Goal: Information Seeking & Learning: Learn about a topic

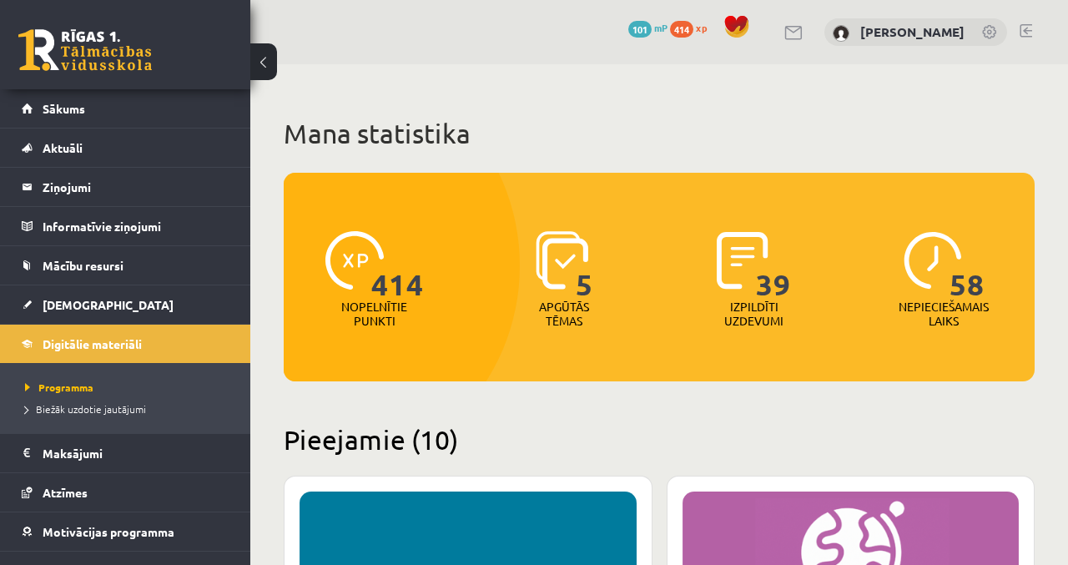
scroll to position [3, 0]
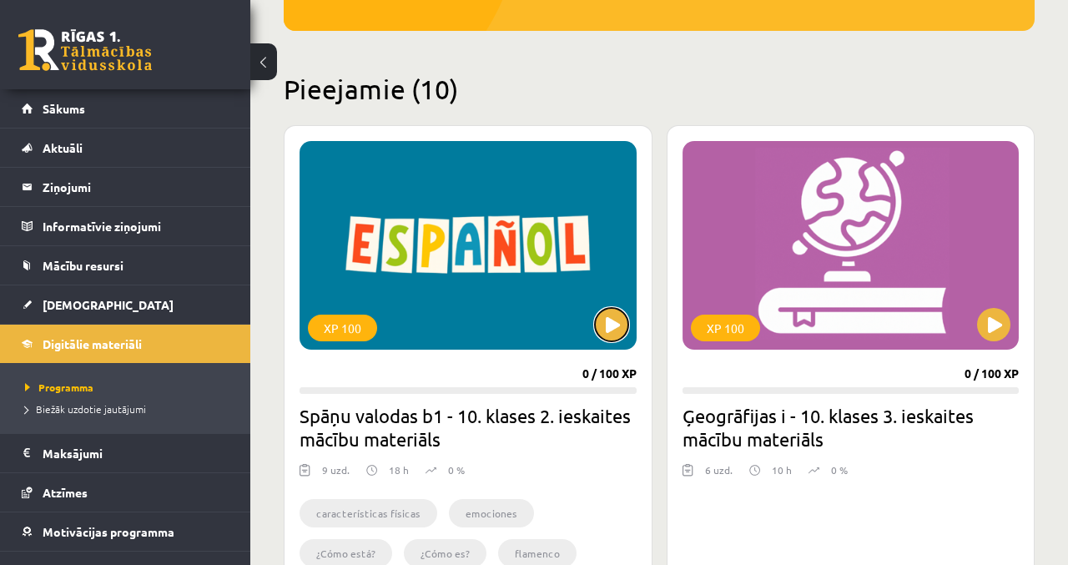
click at [608, 323] on button at bounding box center [611, 324] width 33 height 33
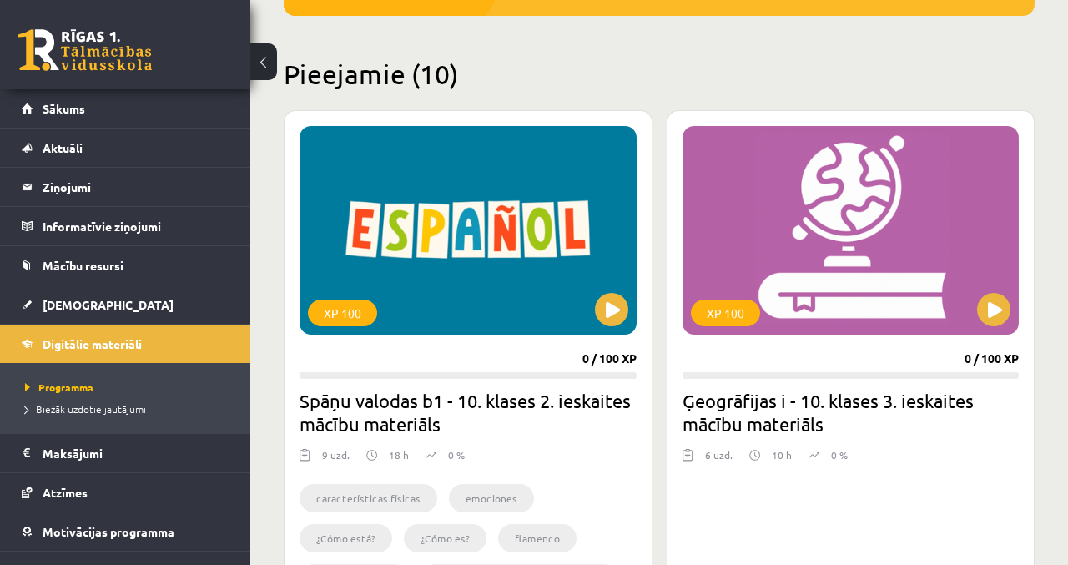
scroll to position [421, 0]
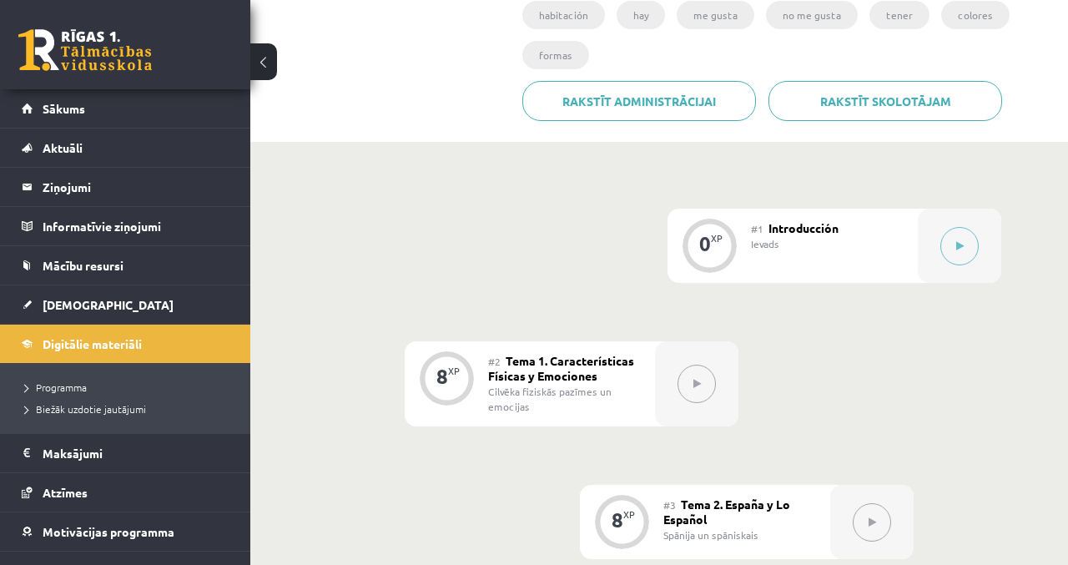
click at [968, 235] on button at bounding box center [960, 246] width 38 height 38
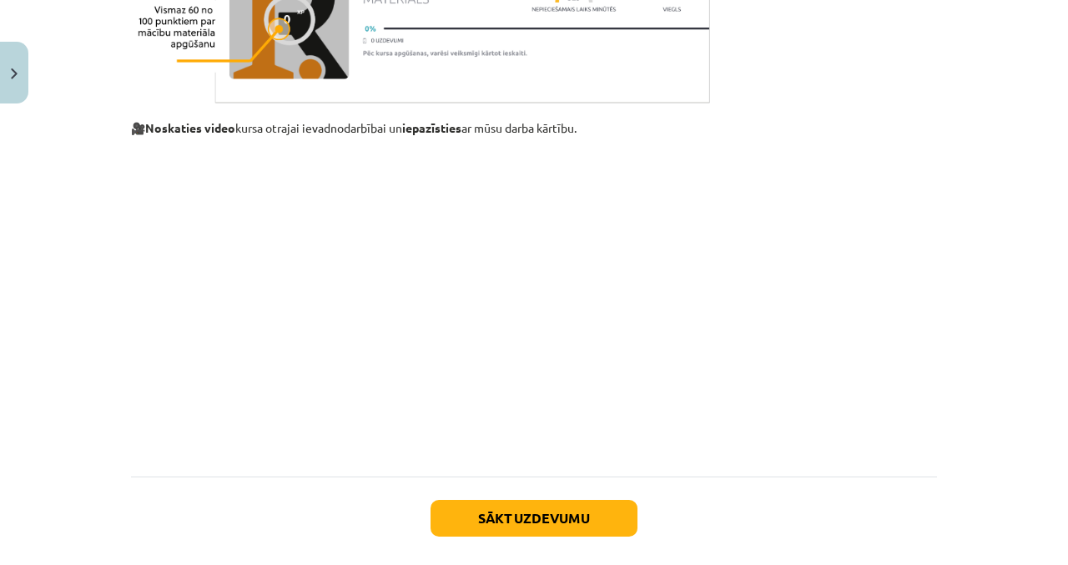
scroll to position [1414, 0]
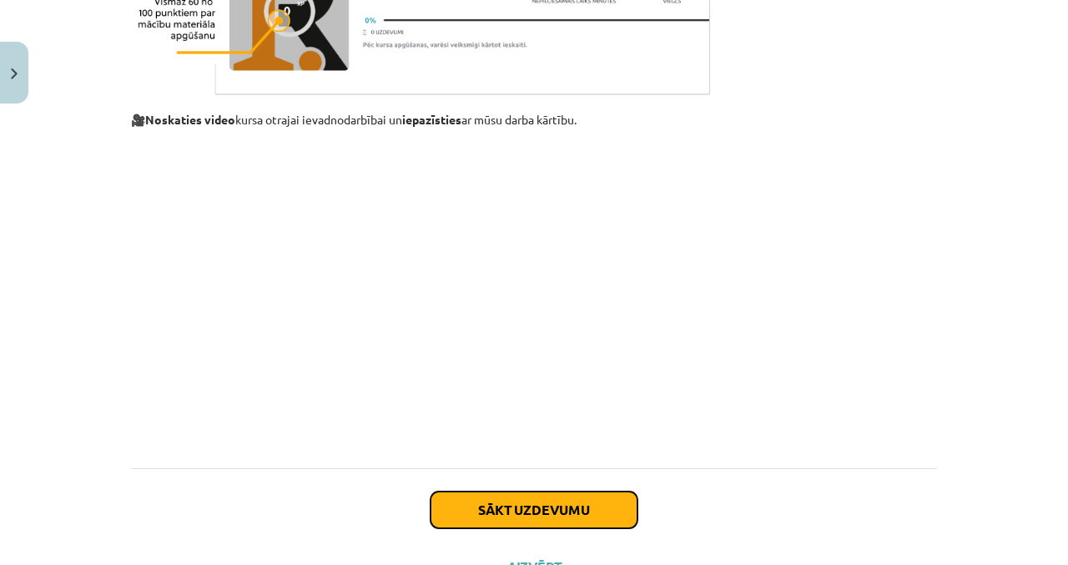
click at [518, 515] on button "Sākt uzdevumu" at bounding box center [534, 510] width 207 height 37
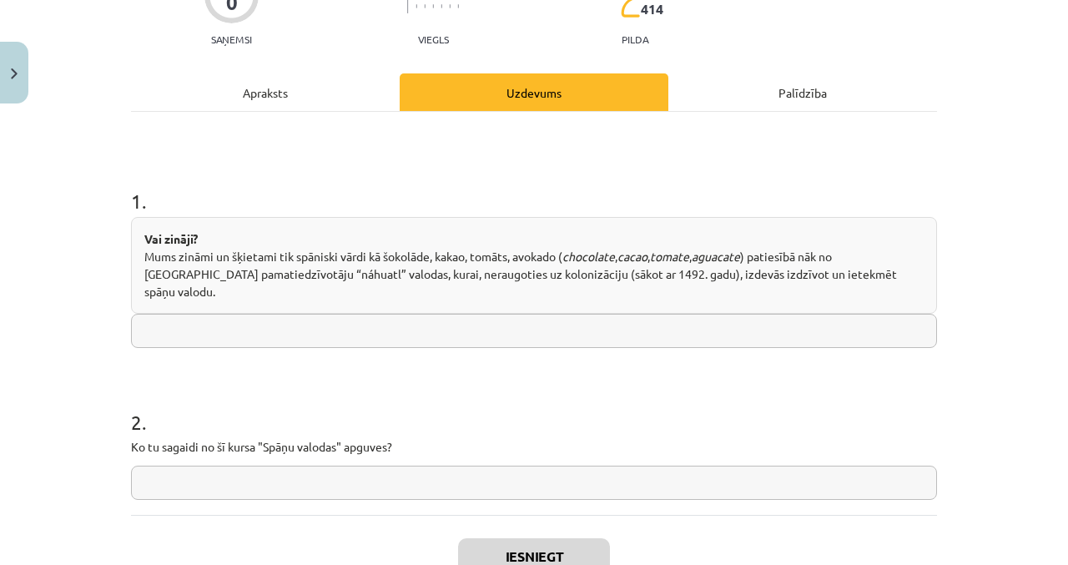
scroll to position [201, 0]
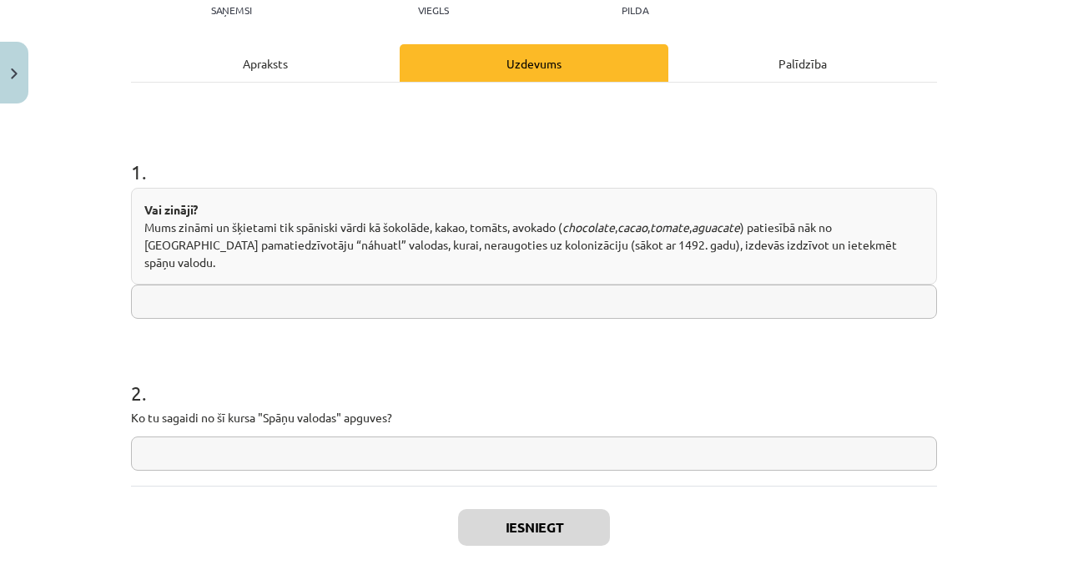
click at [603, 451] on input "text" at bounding box center [534, 454] width 806 height 34
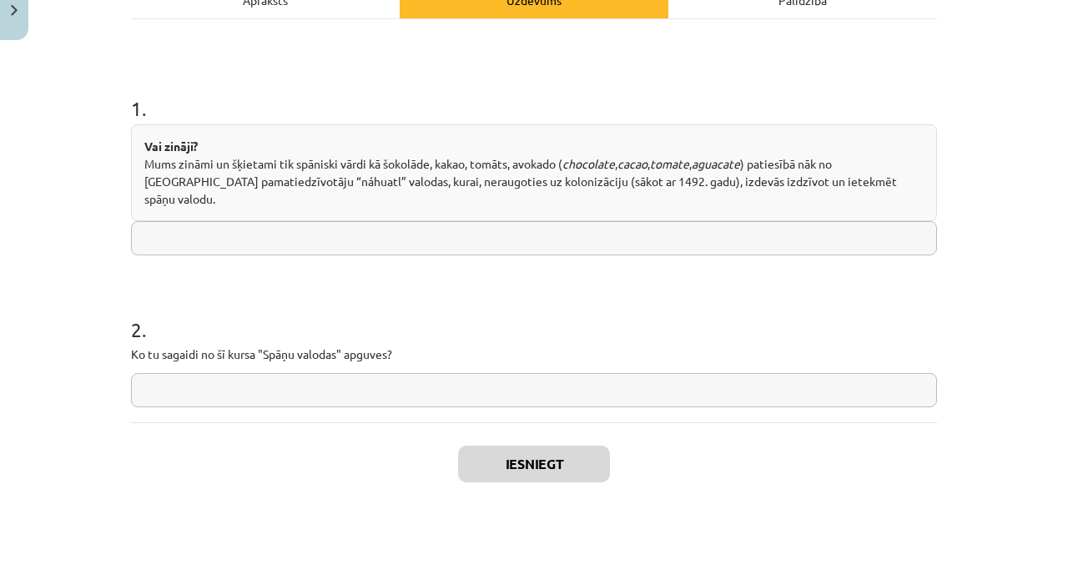
scroll to position [406, 0]
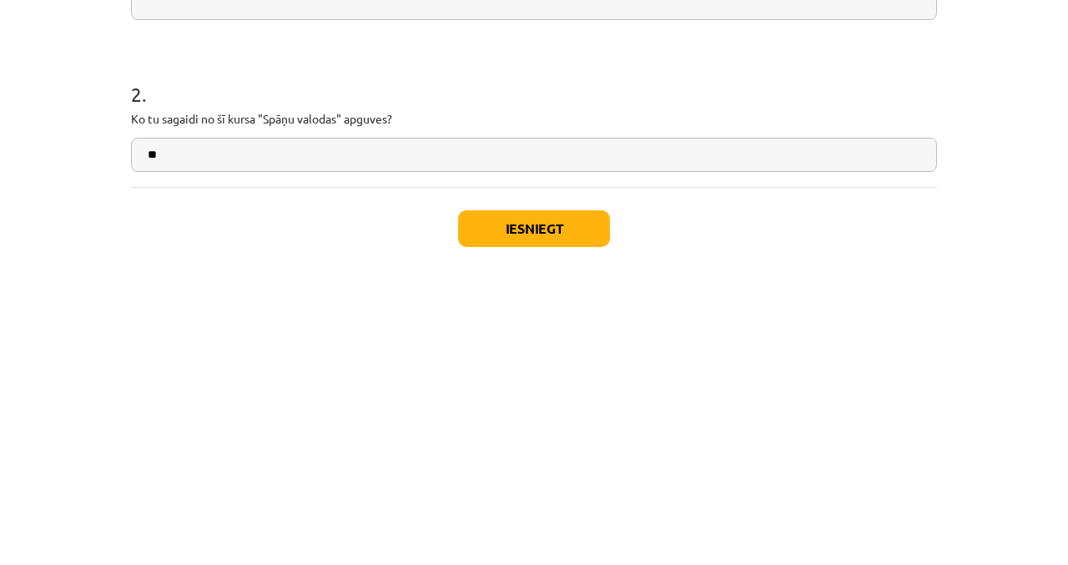
type input "*"
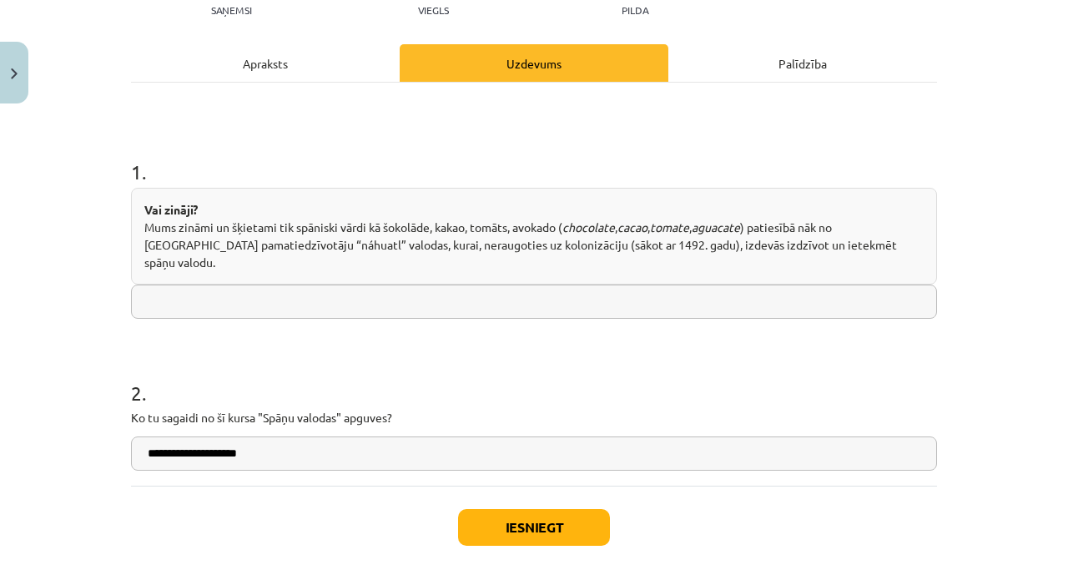
type input "**********"
click at [584, 516] on button "Iesniegt" at bounding box center [534, 527] width 152 height 37
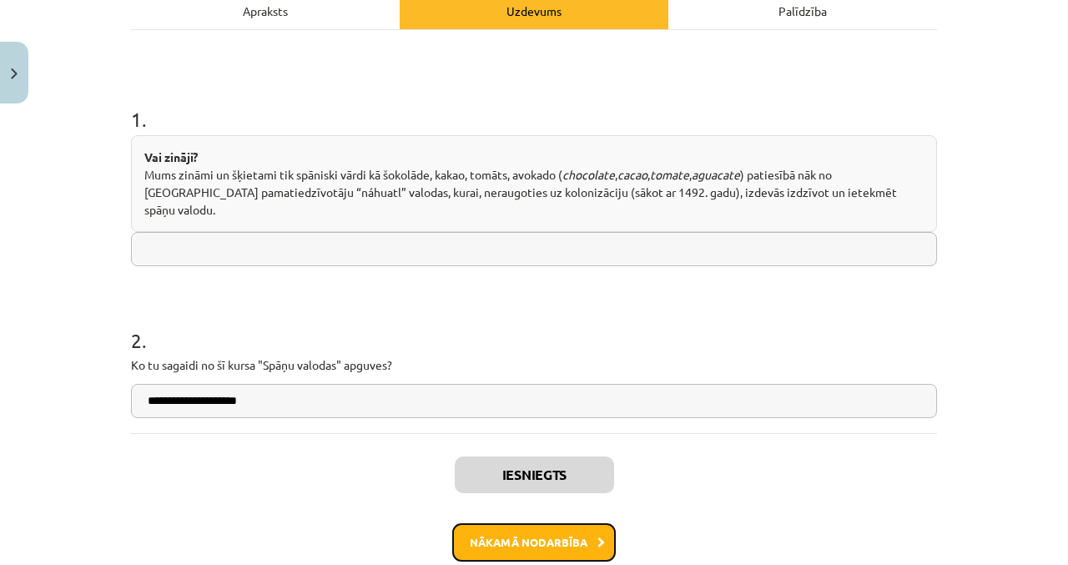
click at [586, 524] on button "Nākamā nodarbība" at bounding box center [534, 542] width 164 height 38
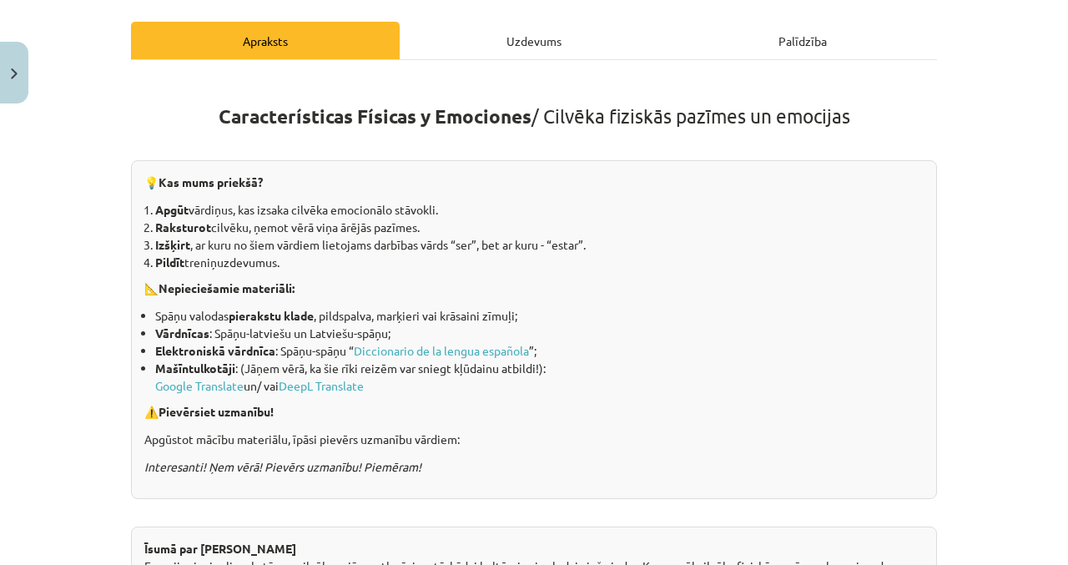
scroll to position [225, 0]
click at [486, 351] on link "Diccionario de la lengua española" at bounding box center [441, 349] width 175 height 15
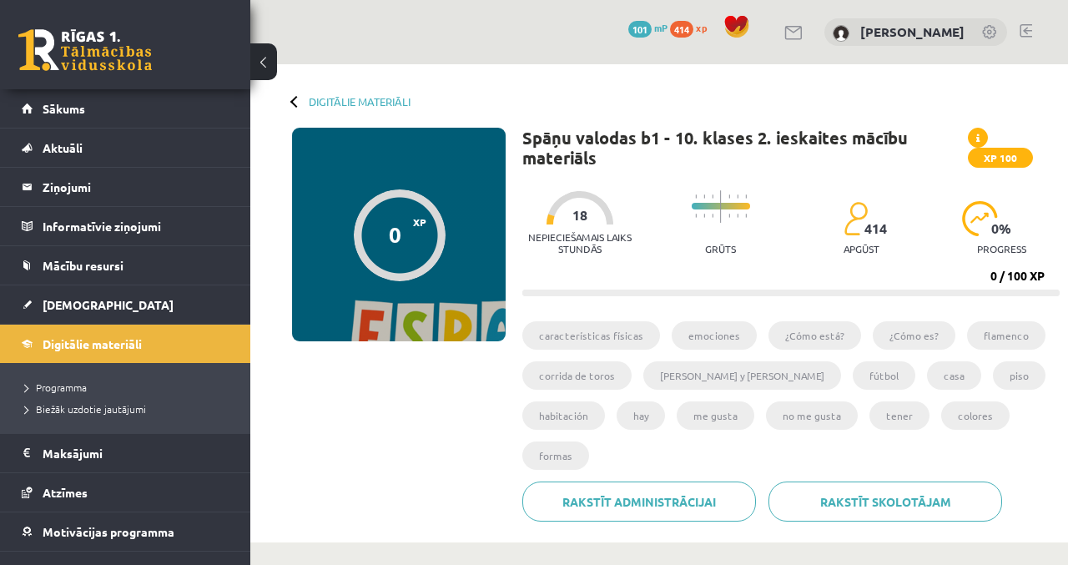
scroll to position [406, 0]
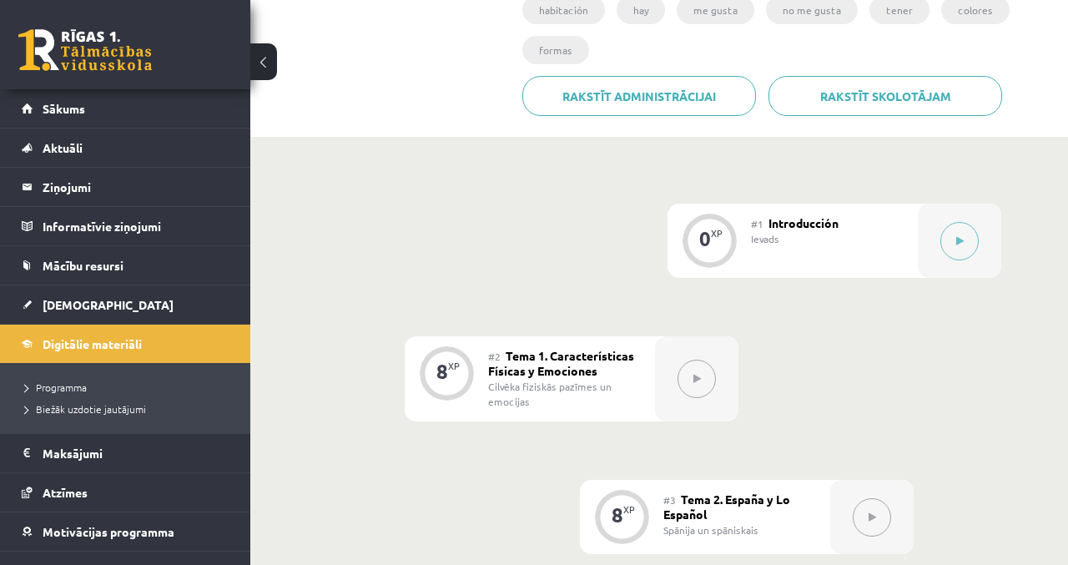
click at [948, 239] on button at bounding box center [960, 241] width 38 height 38
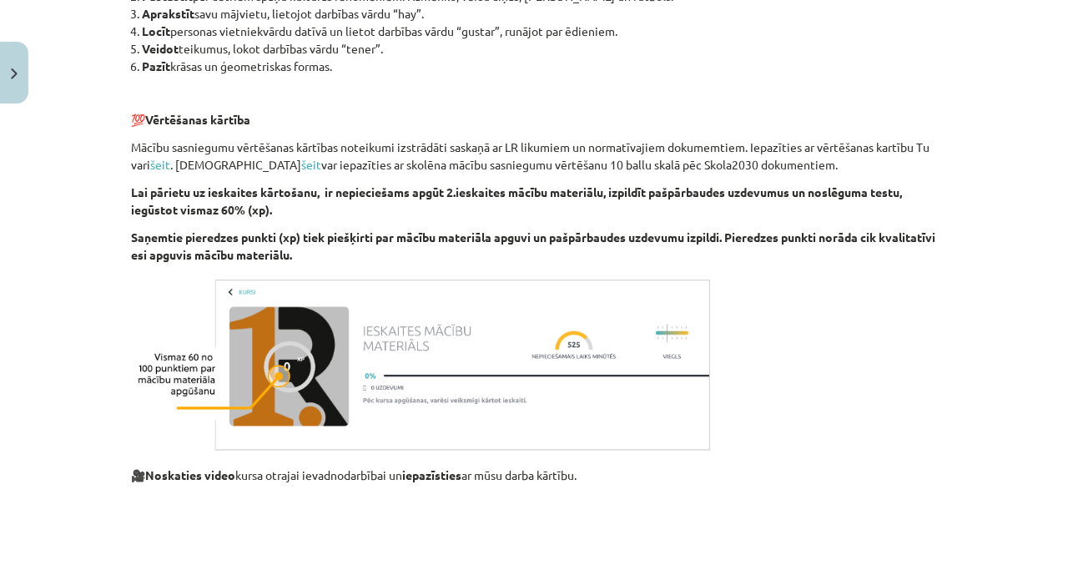
scroll to position [1467, 0]
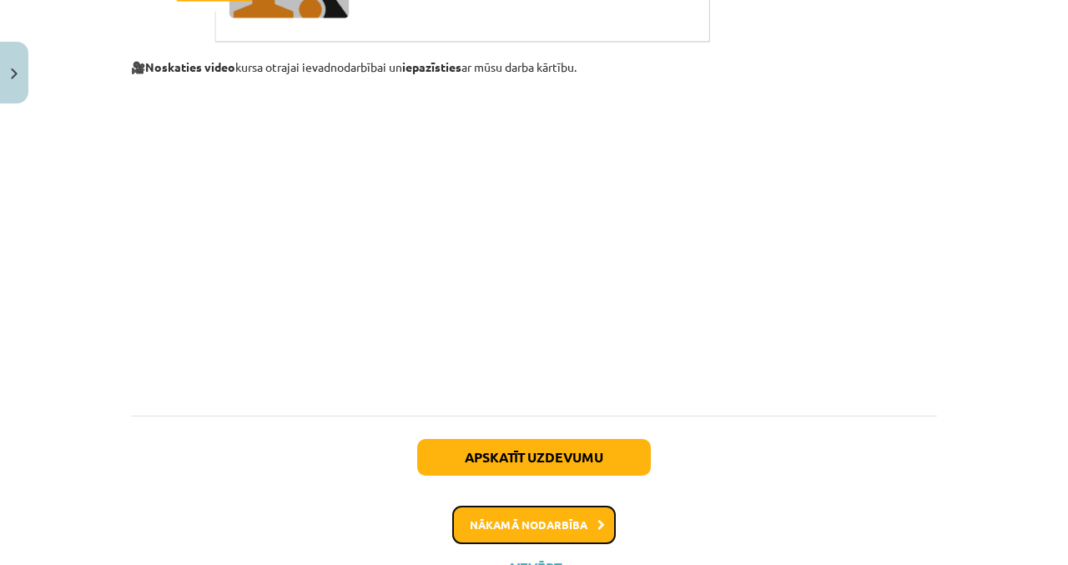
click at [596, 528] on button "Nākamā nodarbība" at bounding box center [534, 525] width 164 height 38
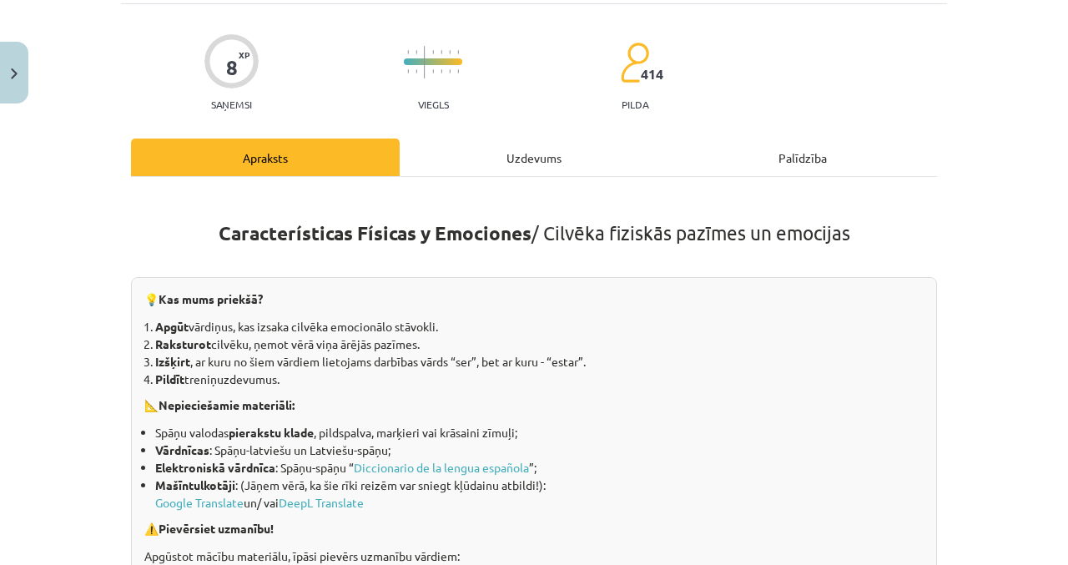
scroll to position [0, 0]
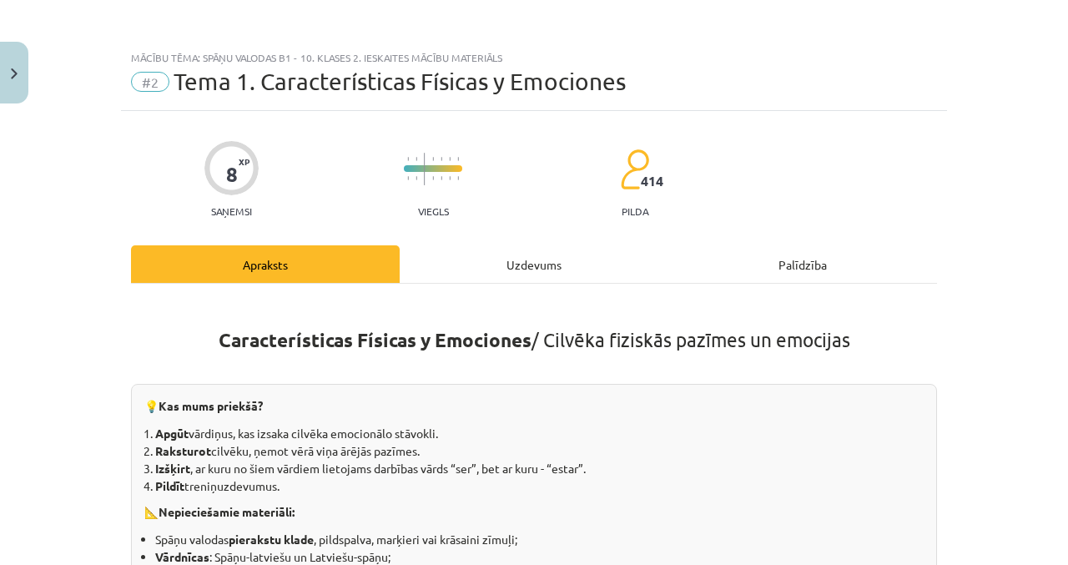
click at [574, 265] on div "Uzdevums" at bounding box center [534, 264] width 269 height 38
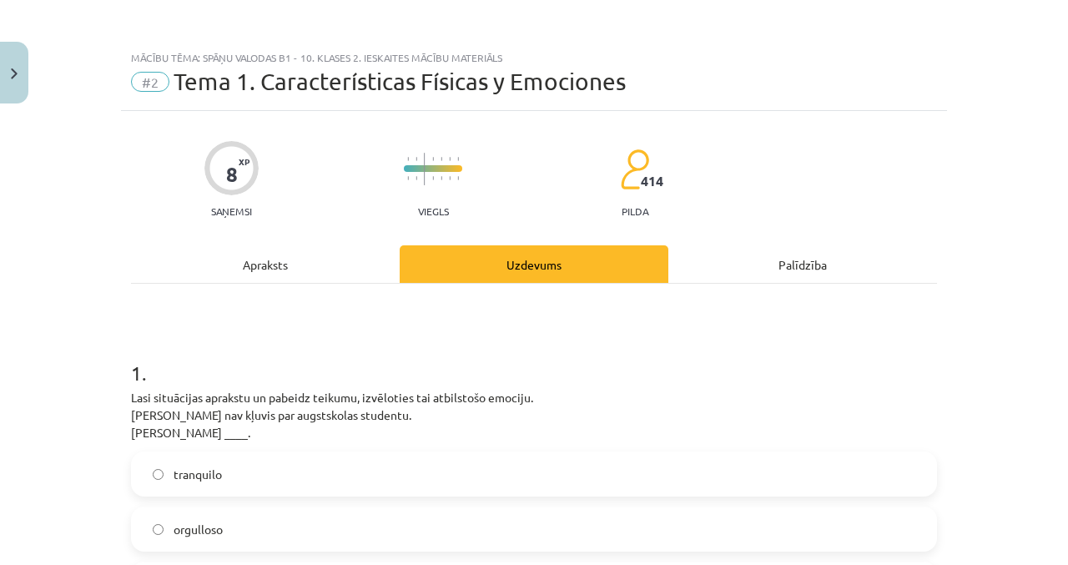
click at [328, 277] on div "Apraksts" at bounding box center [265, 264] width 269 height 38
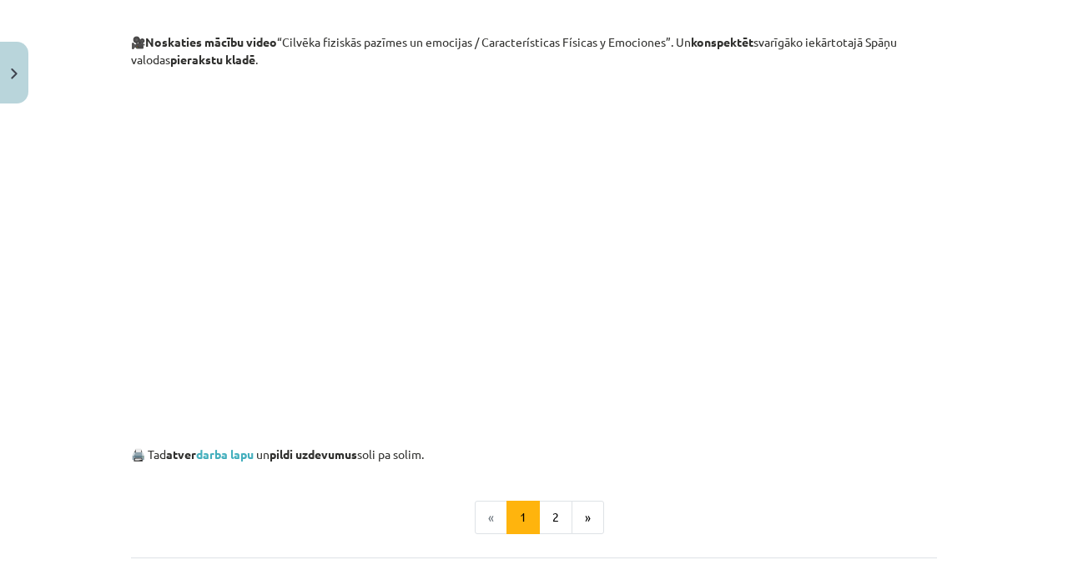
scroll to position [953, 0]
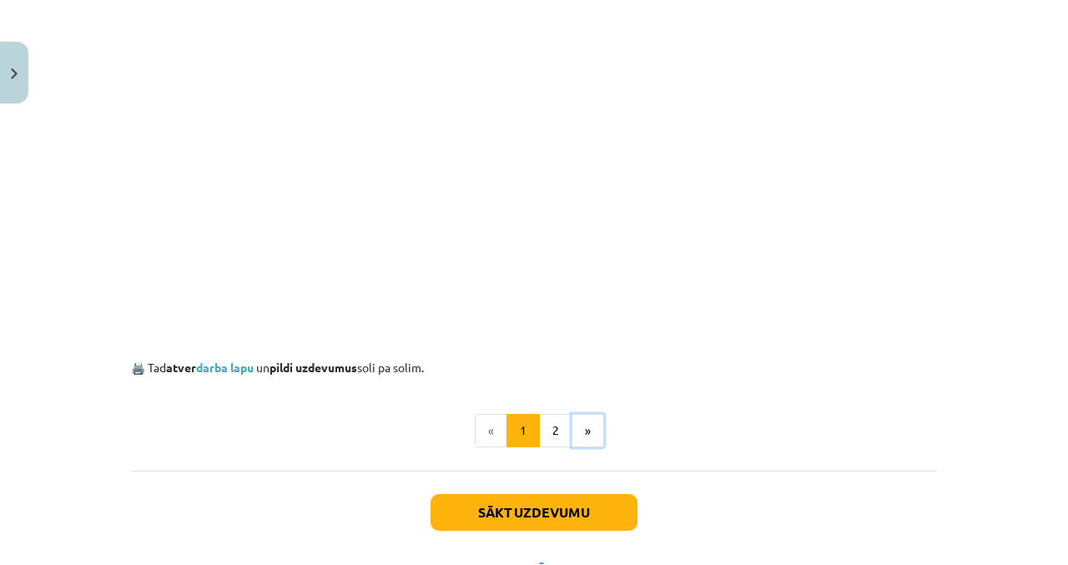
click at [574, 418] on button "»" at bounding box center [588, 430] width 33 height 33
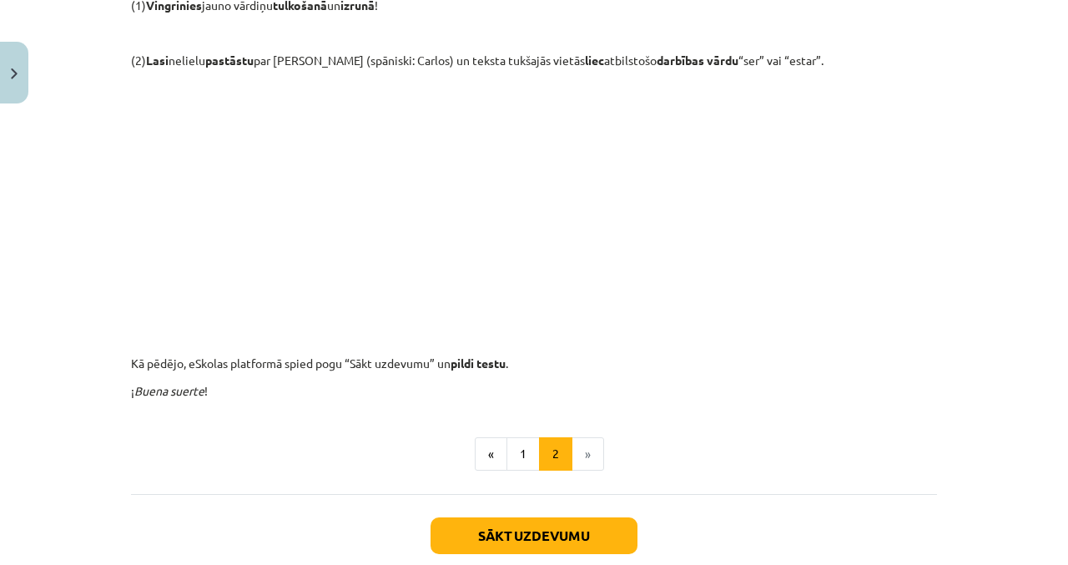
click at [556, 400] on p "¡ Buena suerte !" at bounding box center [534, 391] width 806 height 18
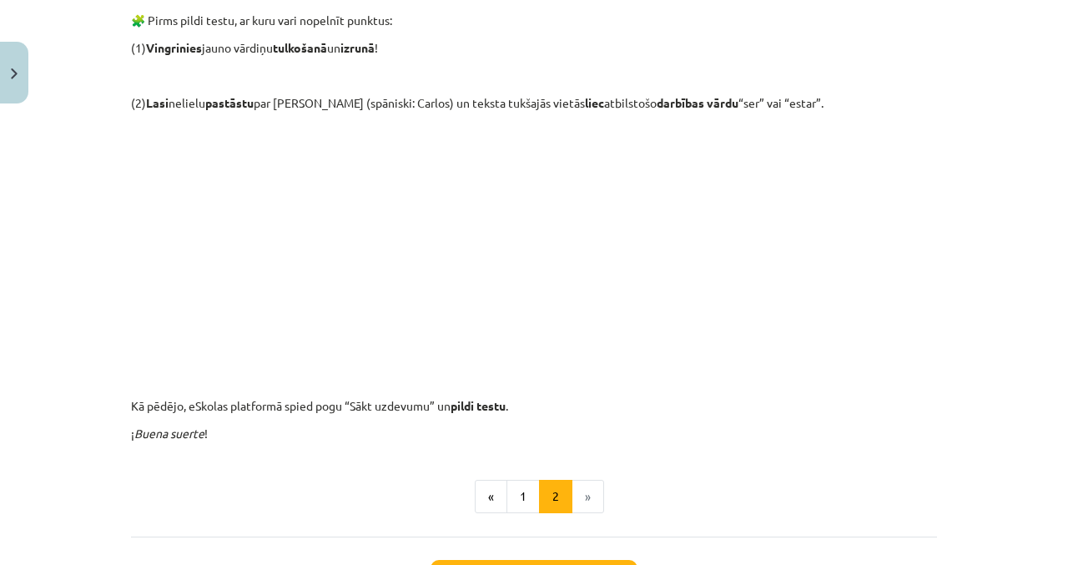
scroll to position [298, 0]
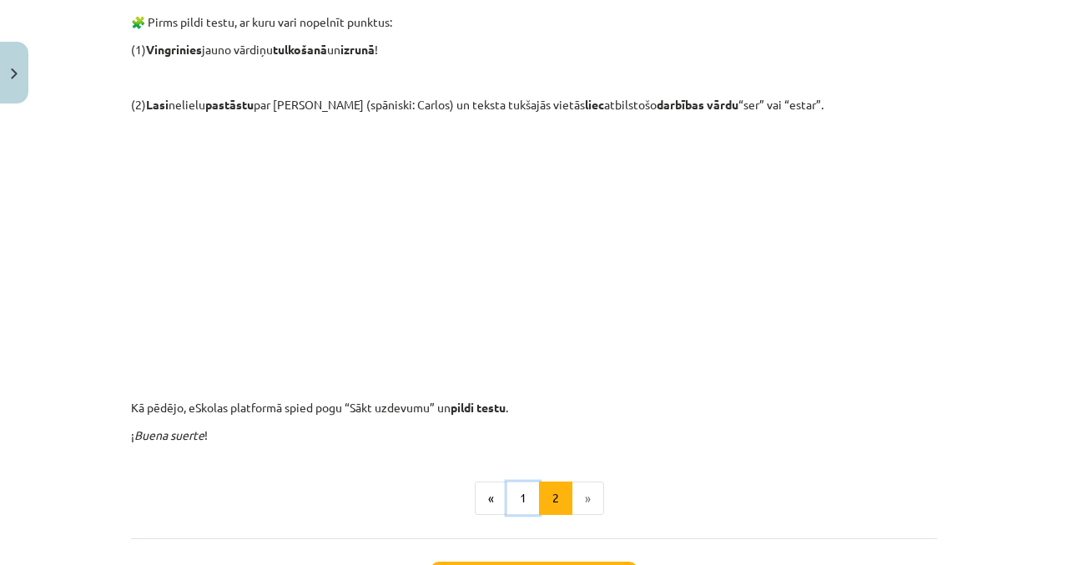
click at [521, 503] on button "1" at bounding box center [523, 498] width 33 height 33
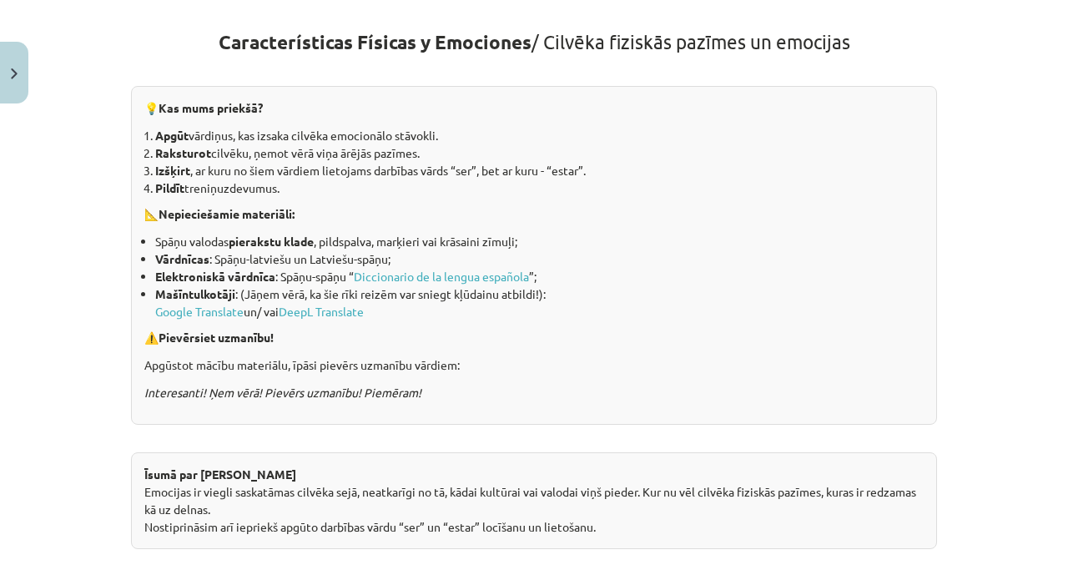
scroll to position [953, 0]
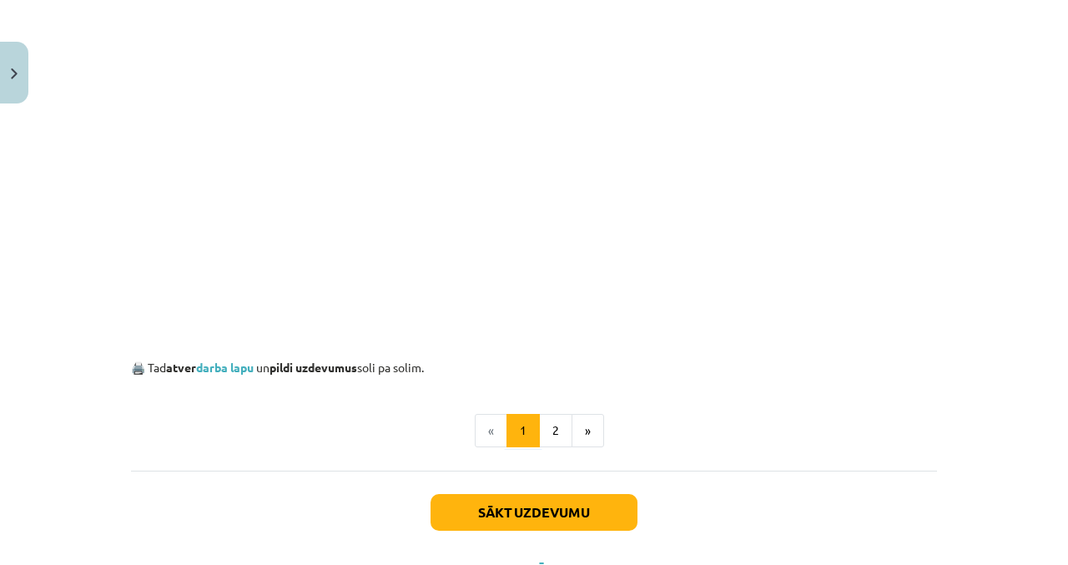
click at [240, 369] on link "darba lapu" at bounding box center [225, 367] width 58 height 15
click at [584, 426] on button "»" at bounding box center [588, 430] width 33 height 33
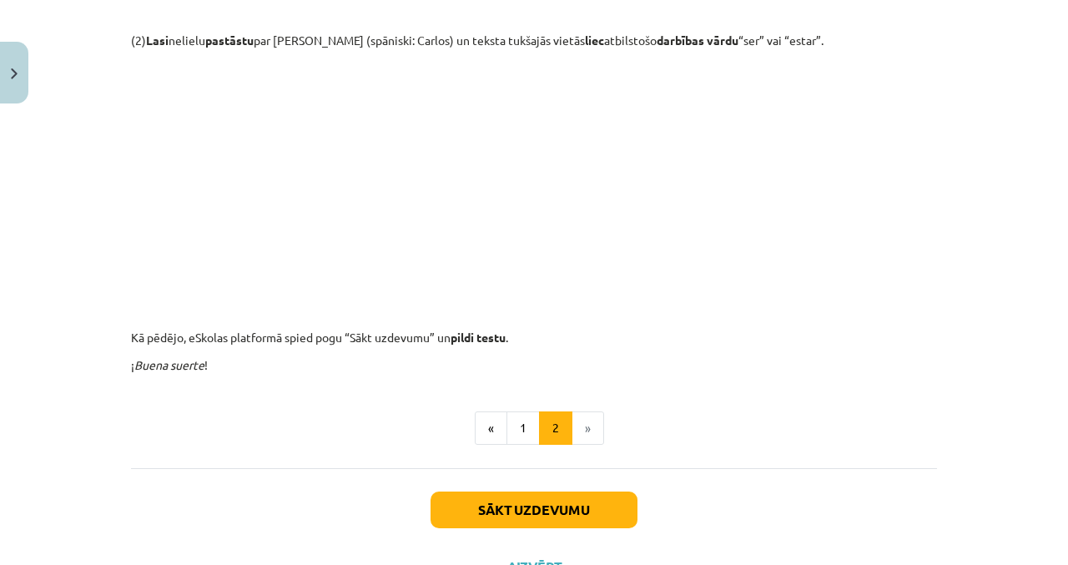
scroll to position [362, 0]
click at [607, 512] on button "Sākt uzdevumu" at bounding box center [534, 510] width 207 height 37
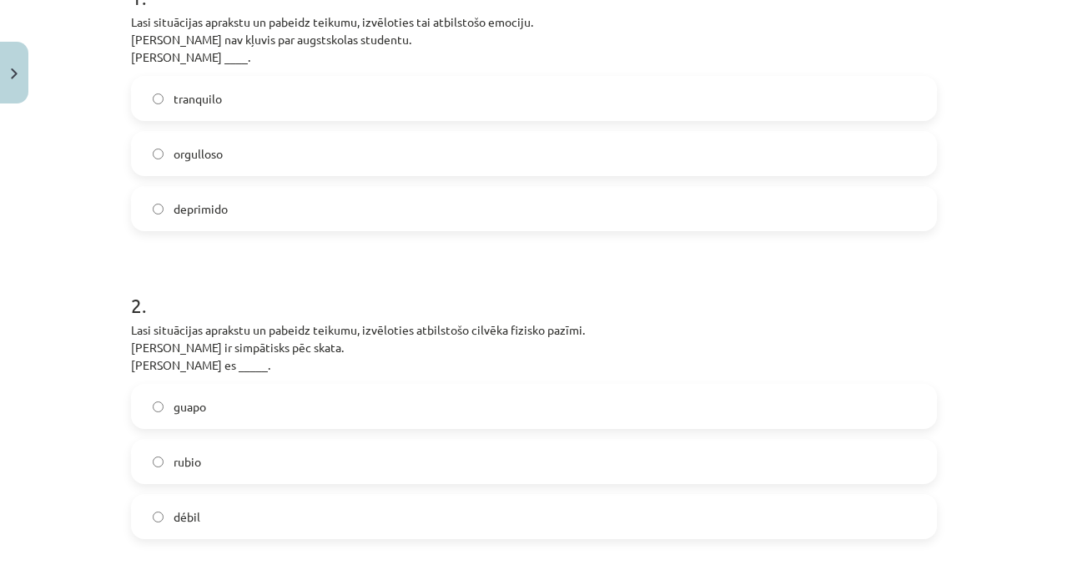
scroll to position [372, 0]
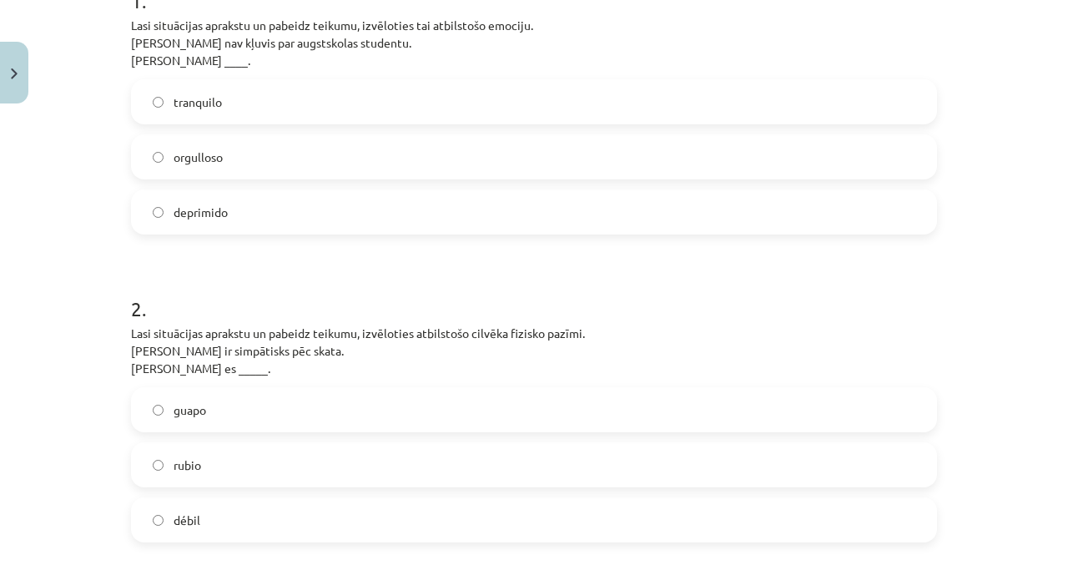
click at [460, 468] on label "rubio" at bounding box center [534, 465] width 803 height 42
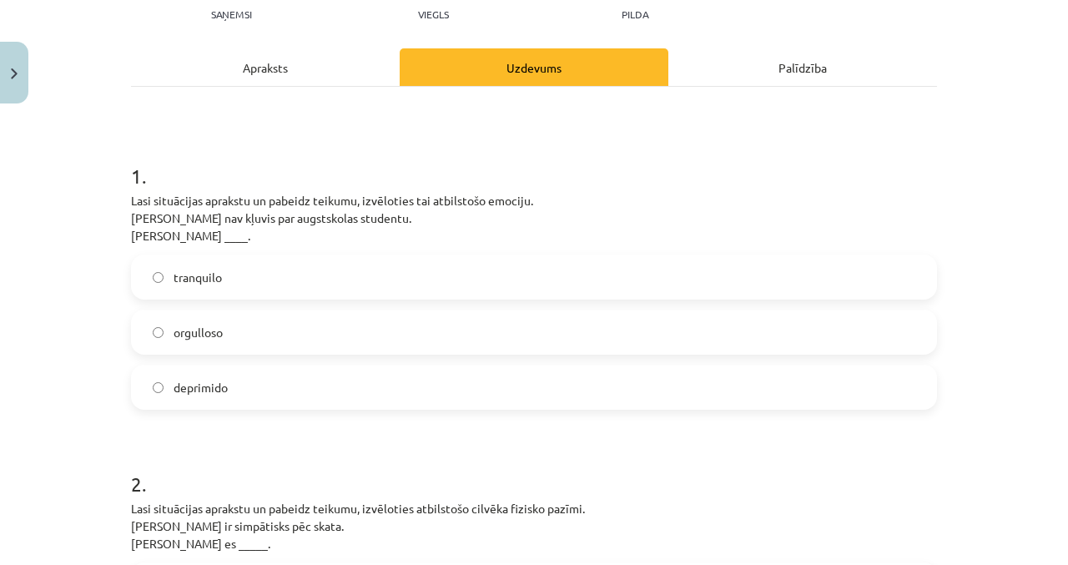
scroll to position [0, 0]
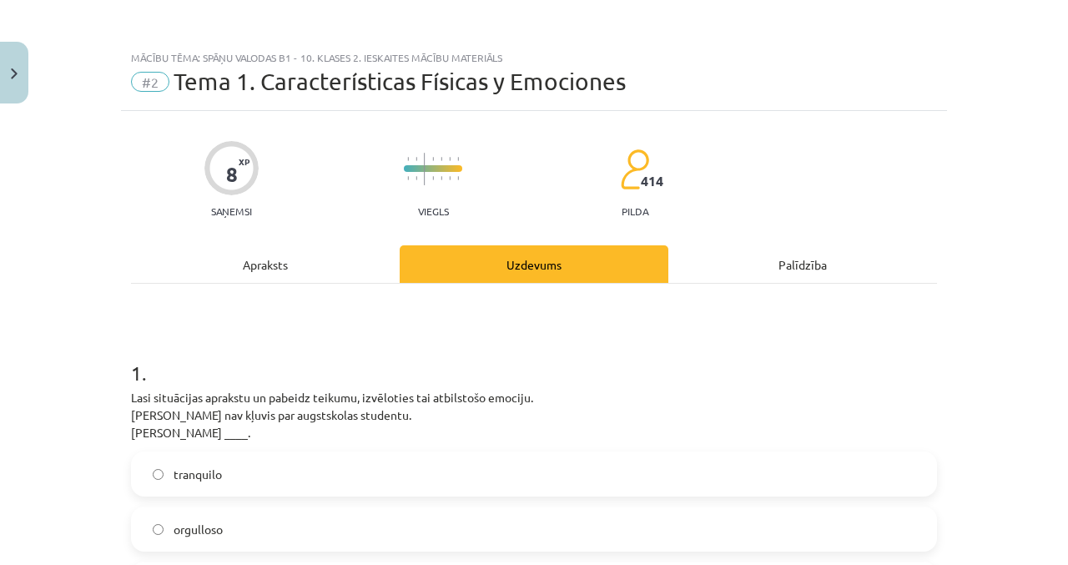
click at [965, 3] on div "Mācību tēma: Spāņu valodas b1 - 10. klases 2. ieskaites mācību materiāls #2 Tem…" at bounding box center [534, 282] width 1068 height 565
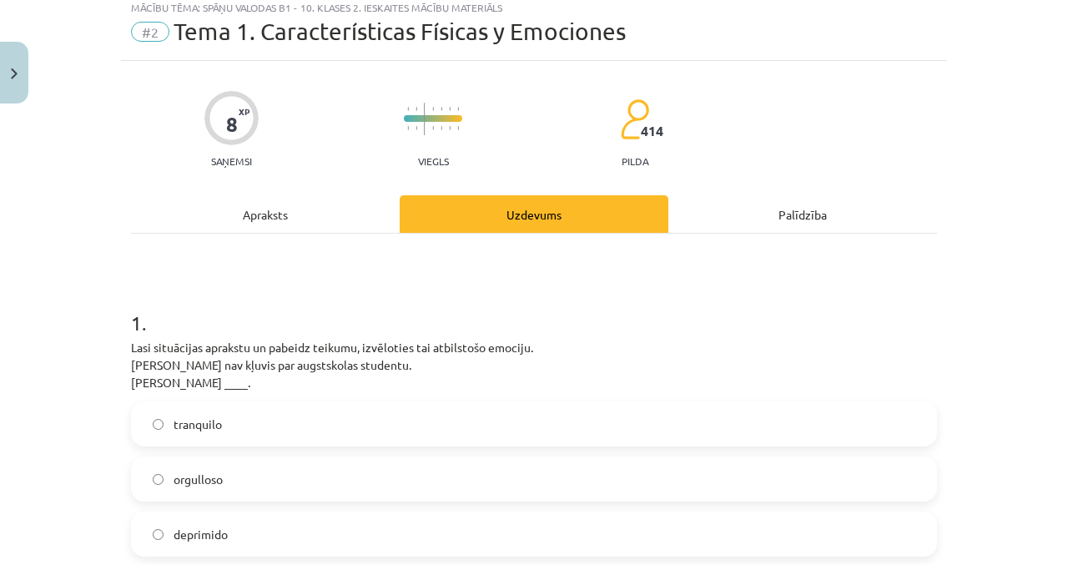
scroll to position [44, 0]
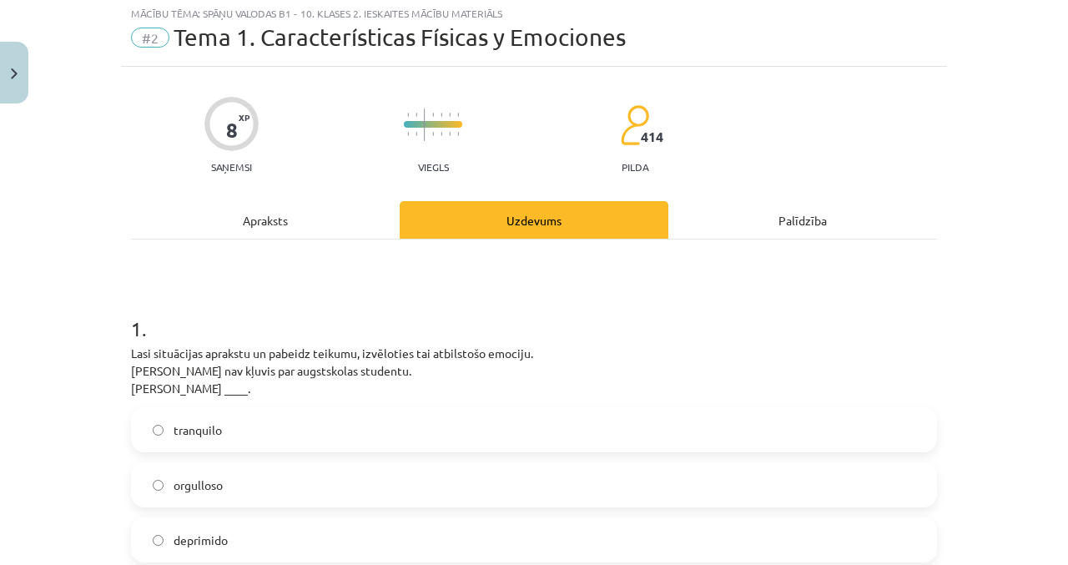
click at [371, 534] on label "deprimido" at bounding box center [534, 540] width 803 height 42
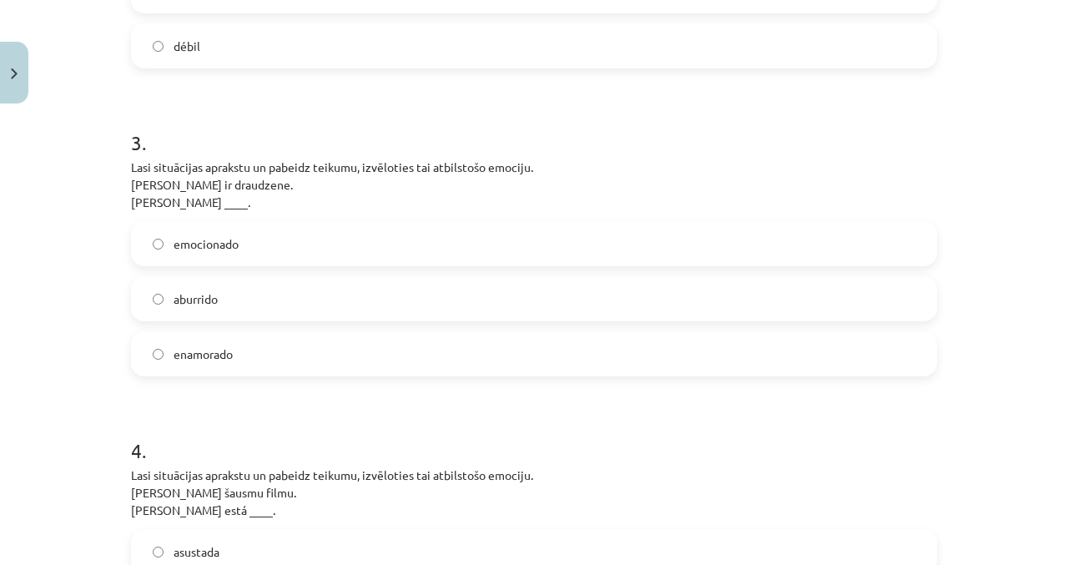
scroll to position [845, 0]
click at [391, 349] on label "enamorado" at bounding box center [534, 356] width 803 height 42
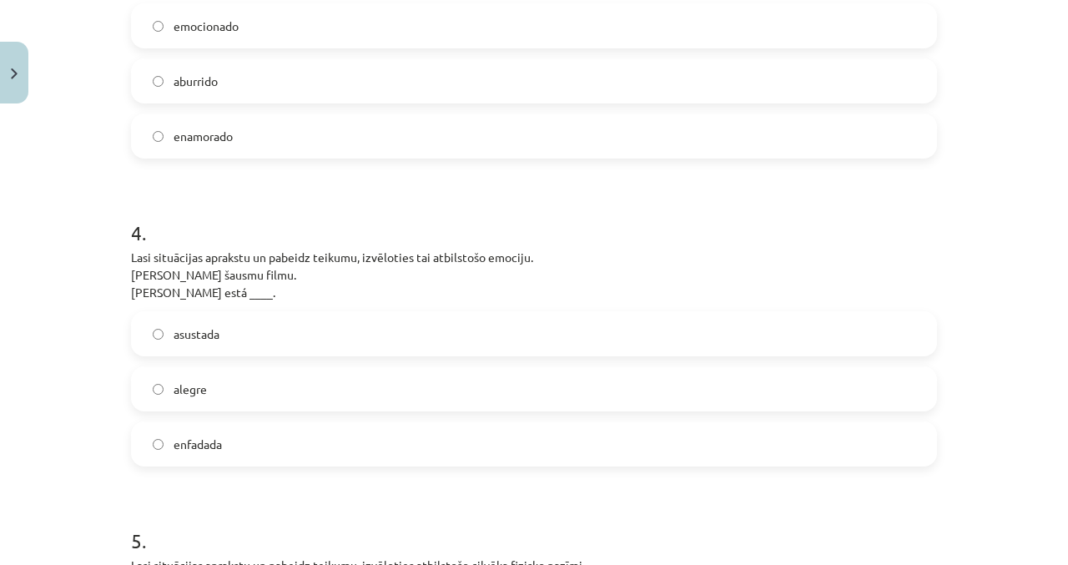
scroll to position [1063, 0]
click at [379, 336] on label "asustada" at bounding box center [534, 335] width 803 height 42
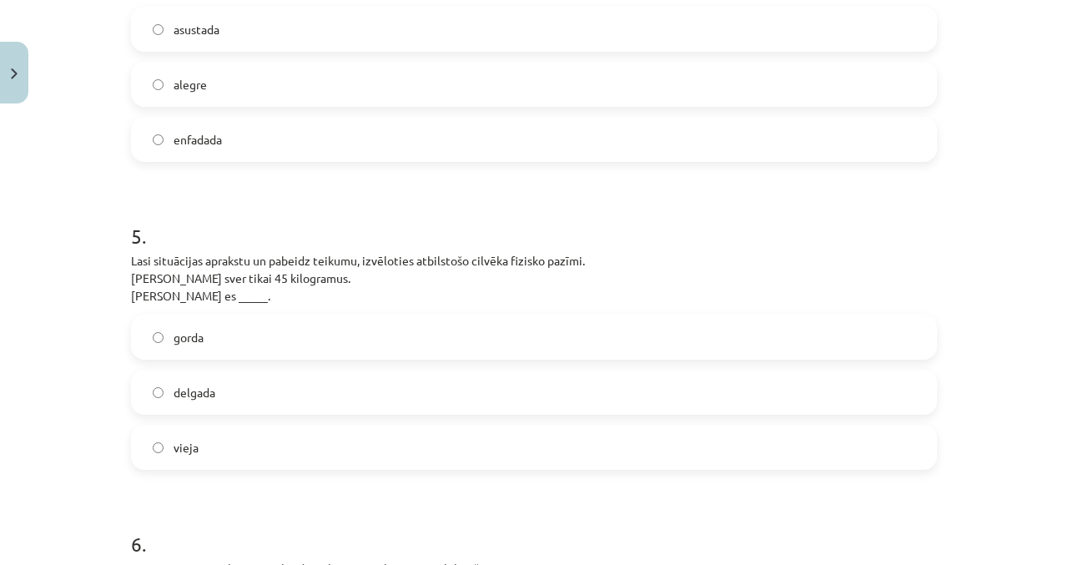
click at [396, 384] on label "delgada" at bounding box center [534, 392] width 803 height 42
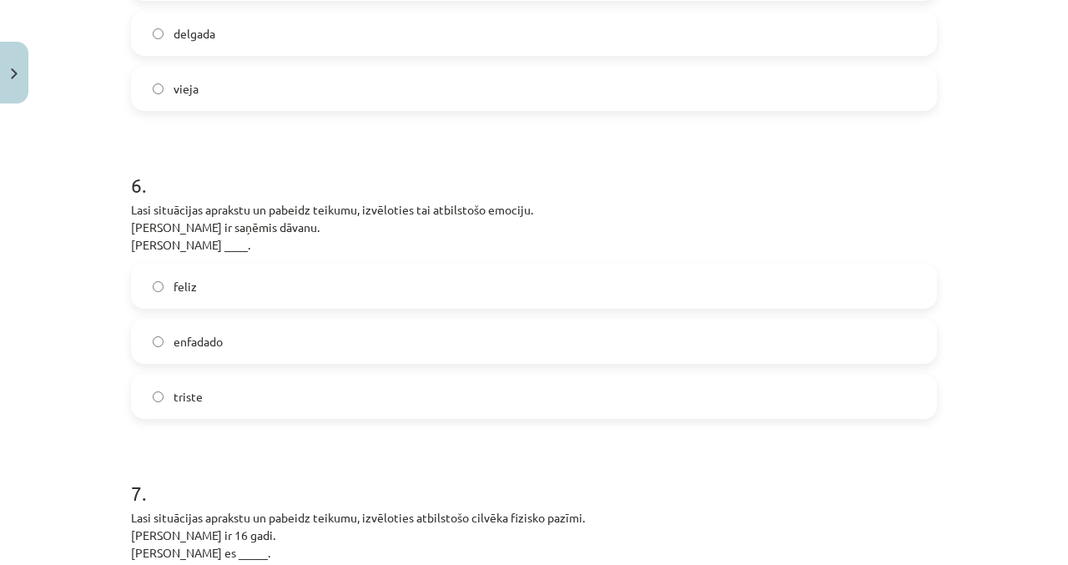
scroll to position [1730, 0]
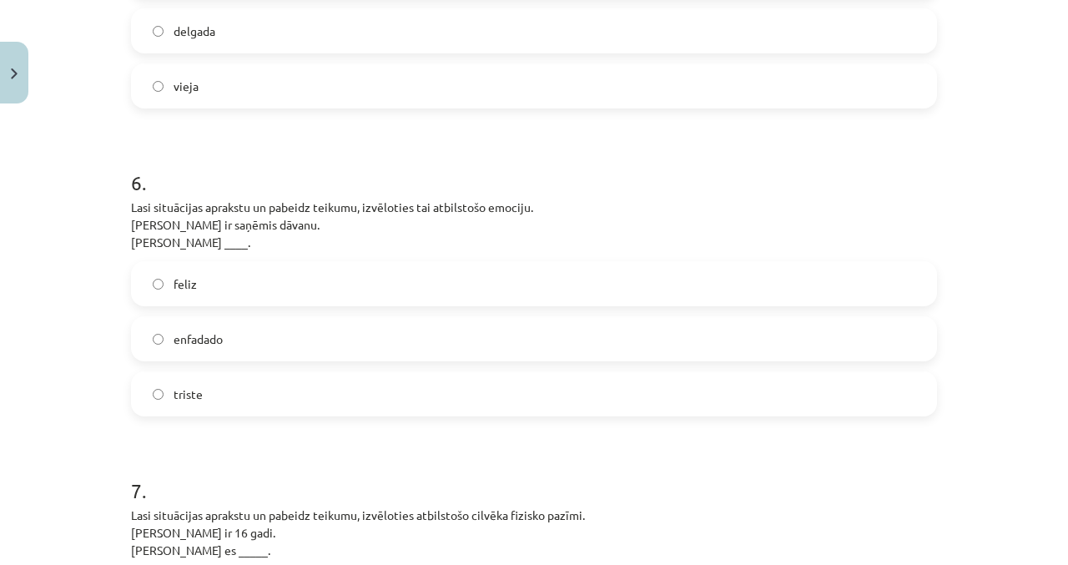
click at [451, 295] on label "feliz" at bounding box center [534, 284] width 803 height 42
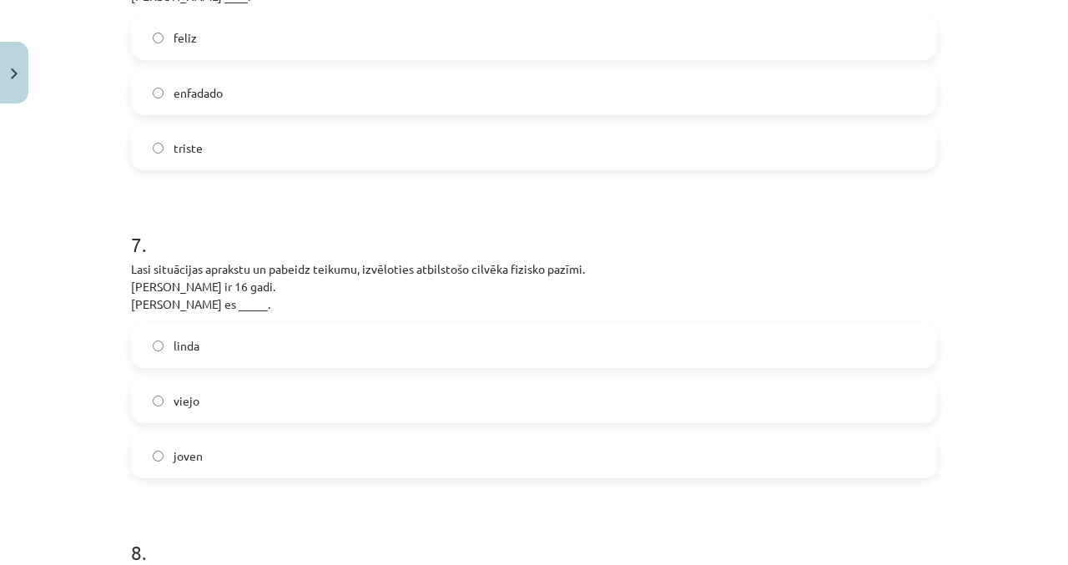
scroll to position [1975, 0]
click at [396, 461] on label "joven" at bounding box center [534, 458] width 803 height 42
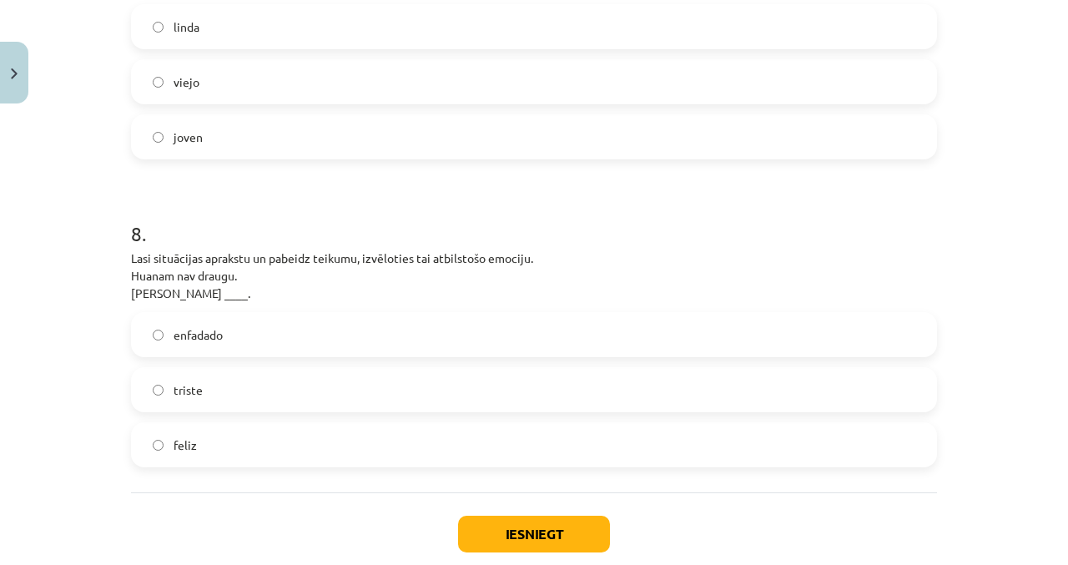
scroll to position [2321, 0]
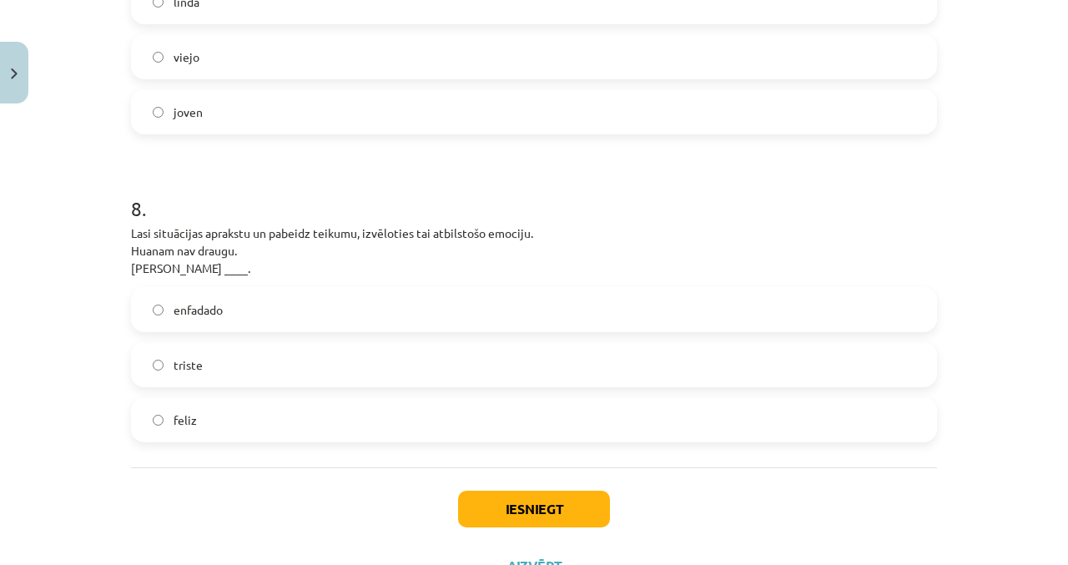
click at [351, 363] on label "triste" at bounding box center [534, 365] width 803 height 42
click at [550, 504] on button "Iesniegt" at bounding box center [534, 509] width 152 height 37
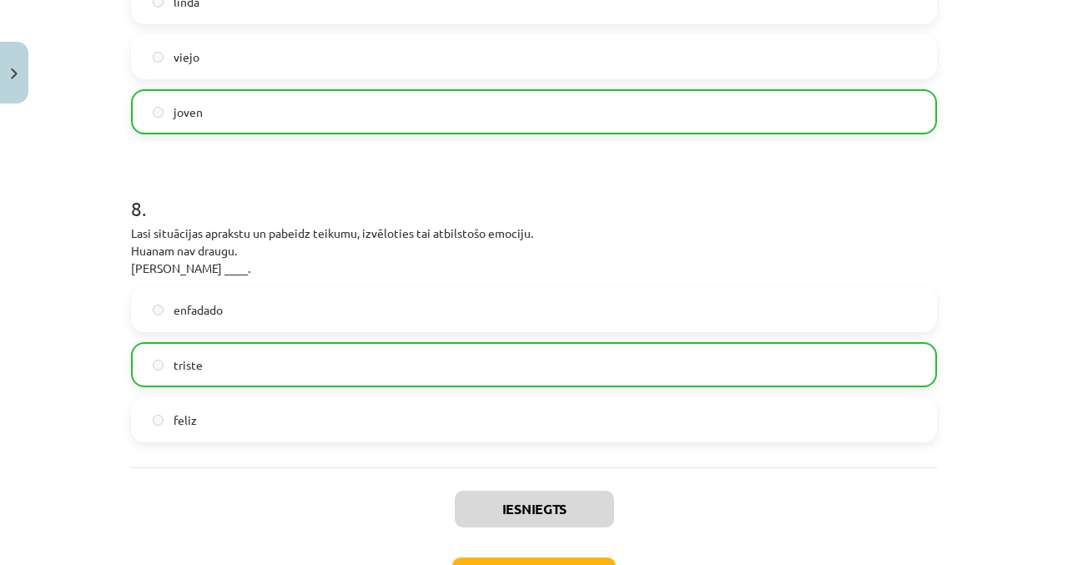
click at [510, 320] on label "enfadado" at bounding box center [534, 310] width 803 height 42
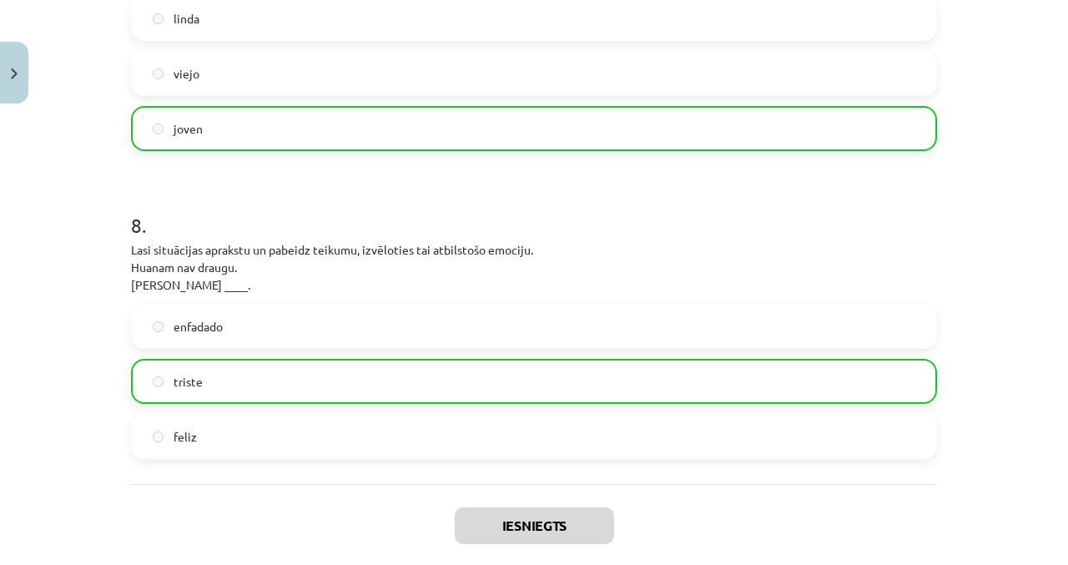
scroll to position [2372, 0]
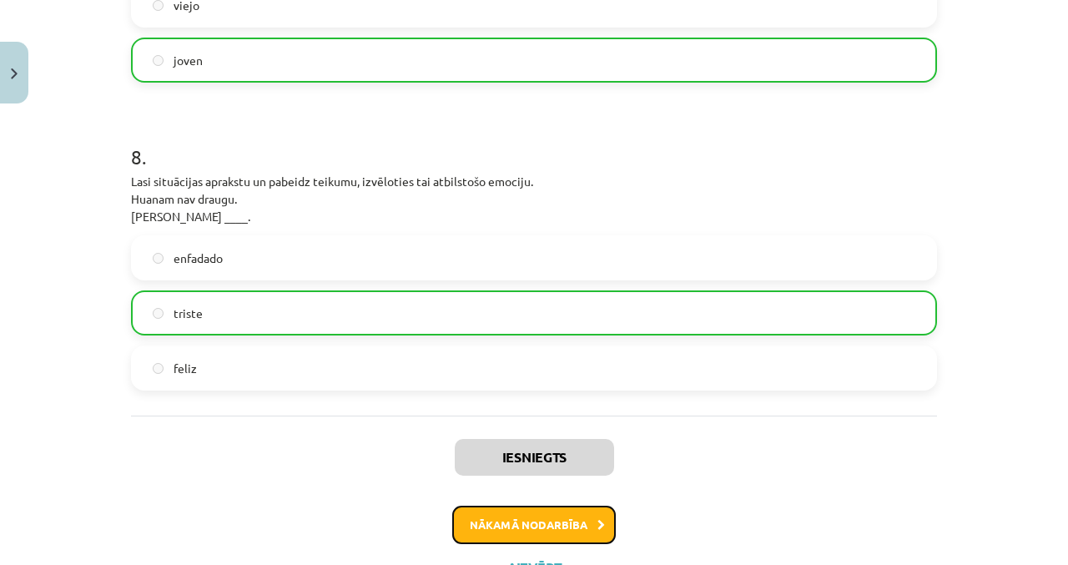
click at [579, 526] on button "Nākamā nodarbība" at bounding box center [534, 525] width 164 height 38
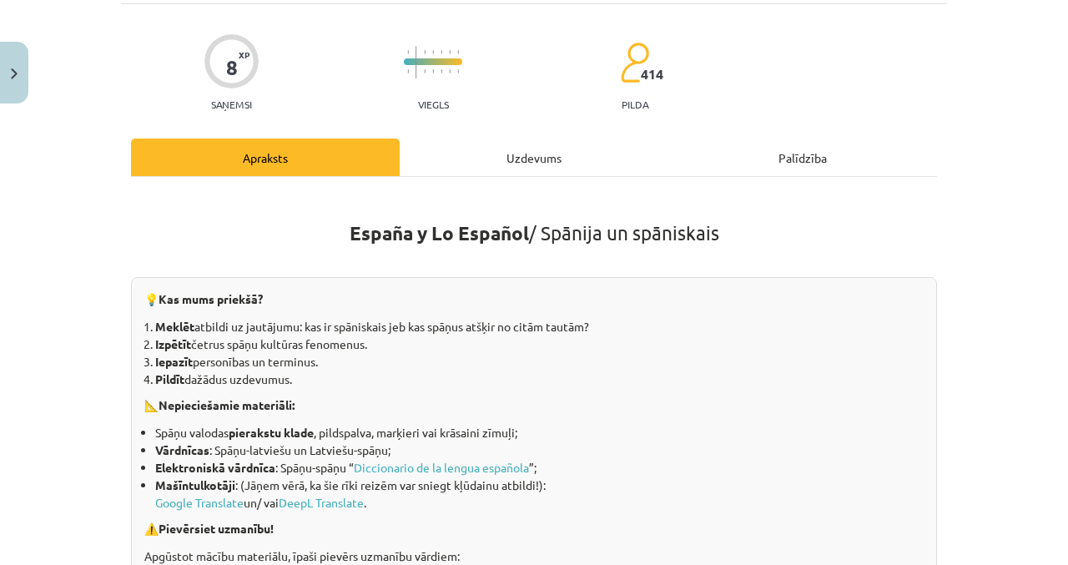
scroll to position [42, 0]
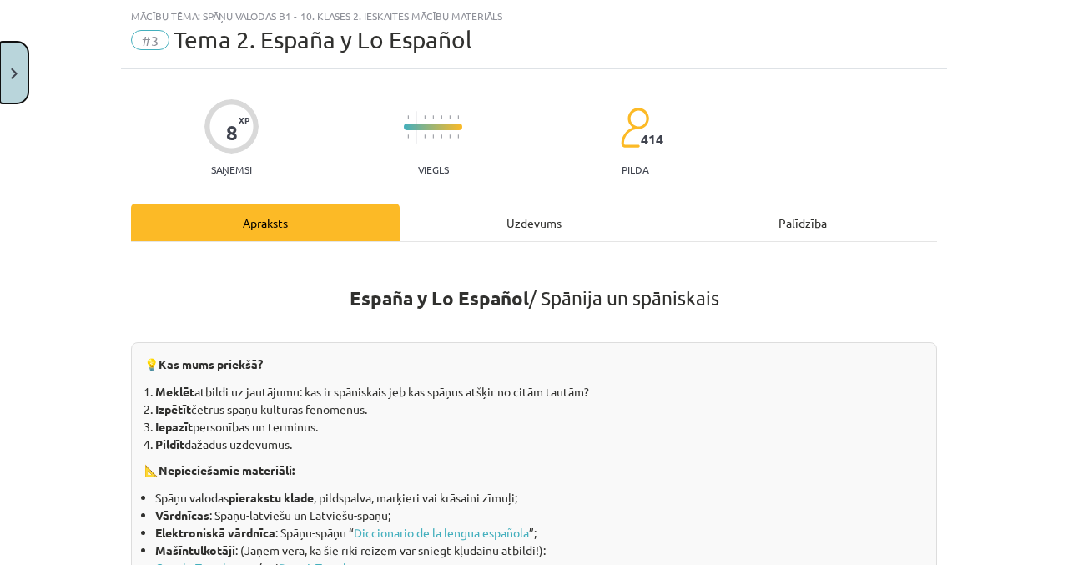
click at [15, 85] on button "Close" at bounding box center [14, 73] width 28 height 62
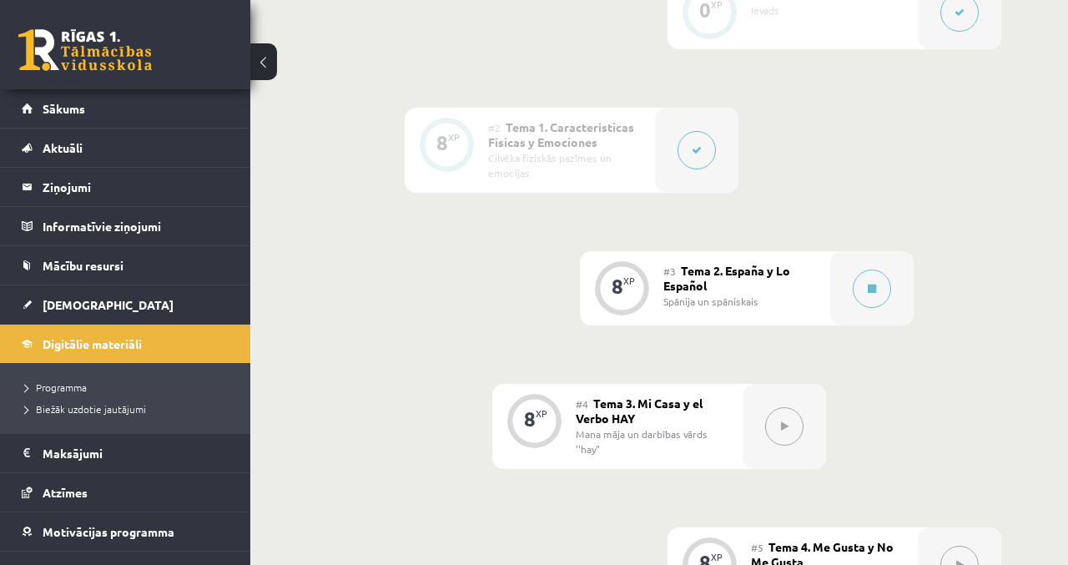
scroll to position [638, 0]
click at [872, 299] on button at bounding box center [872, 287] width 38 height 38
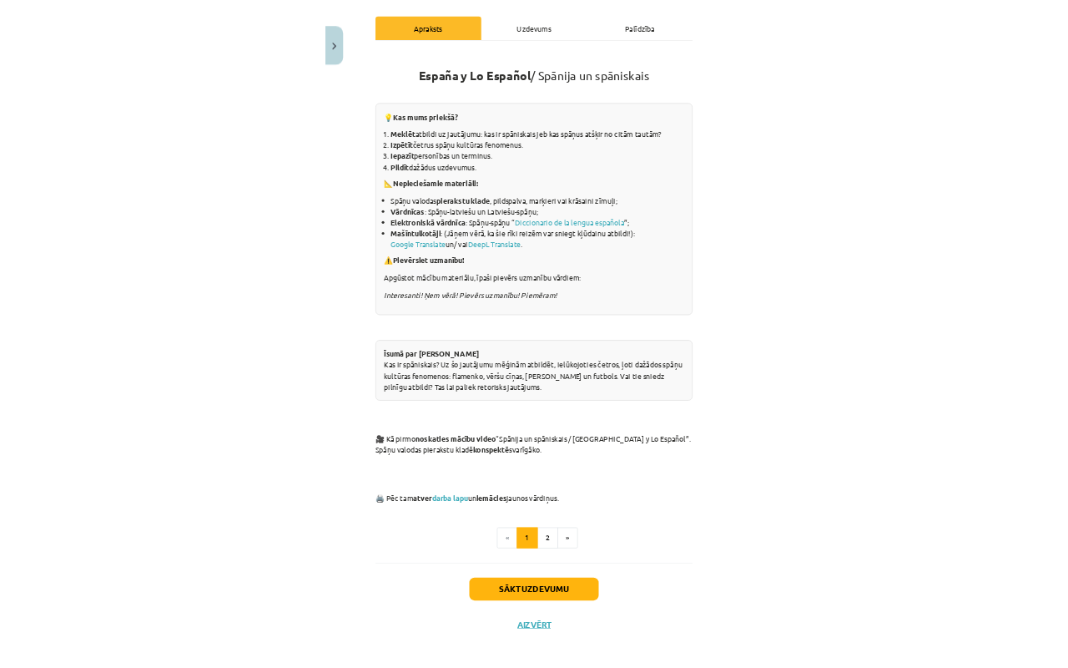
scroll to position [215, 0]
